Goal: Task Accomplishment & Management: Manage account settings

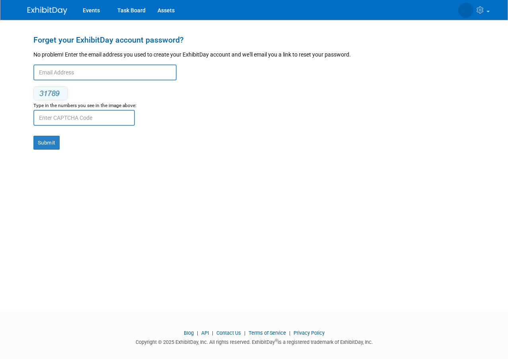
click at [100, 76] on input "text" at bounding box center [104, 72] width 143 height 16
type input "[PERSON_NAME][EMAIL_ADDRESS][DOMAIN_NAME]"
click at [102, 121] on input "text" at bounding box center [84, 118] width 102 height 16
type input "70703"
click at [44, 144] on button "Submit" at bounding box center [46, 143] width 26 height 14
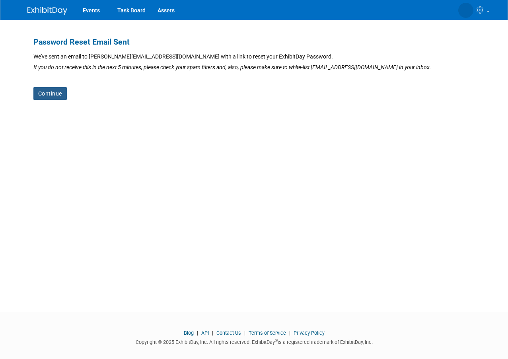
click at [53, 93] on link "Continue" at bounding box center [49, 93] width 33 height 13
